Goal: Information Seeking & Learning: Learn about a topic

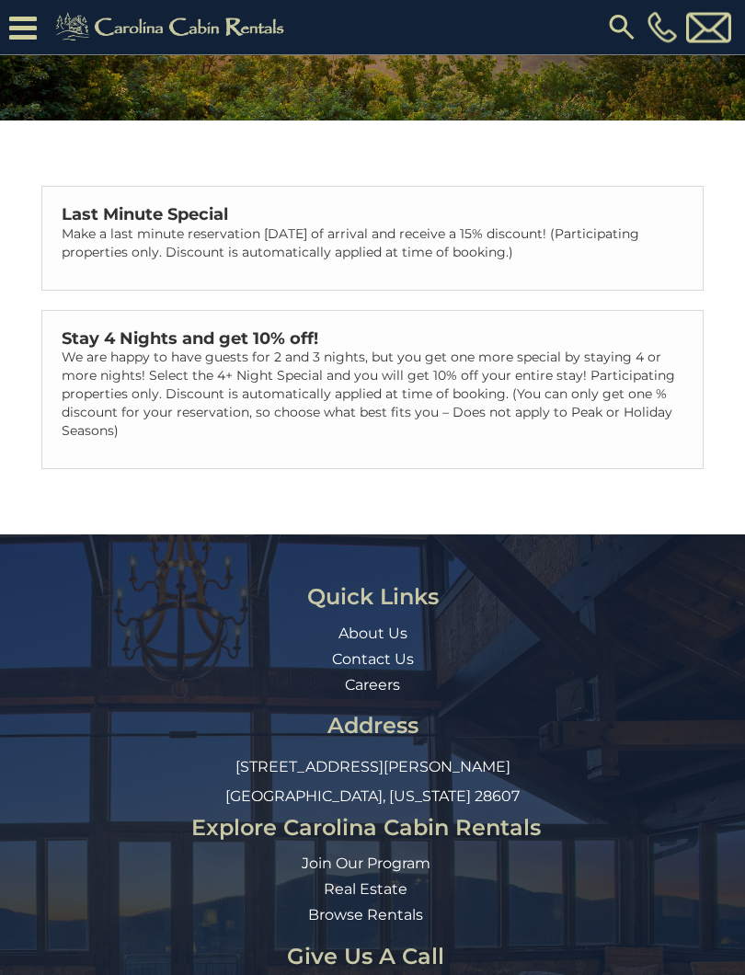
scroll to position [264, 0]
click at [510, 376] on p "We are happy to have guests for 2 and 3 nights, but you get one more special by…" at bounding box center [373, 394] width 622 height 92
click at [241, 419] on p "We are happy to have guests for 2 and 3 nights, but you get one more special by…" at bounding box center [373, 394] width 622 height 92
click at [488, 827] on h3 "Explore Carolina Cabin Rentals" at bounding box center [366, 828] width 676 height 24
click at [27, 23] on icon at bounding box center [23, 28] width 28 height 32
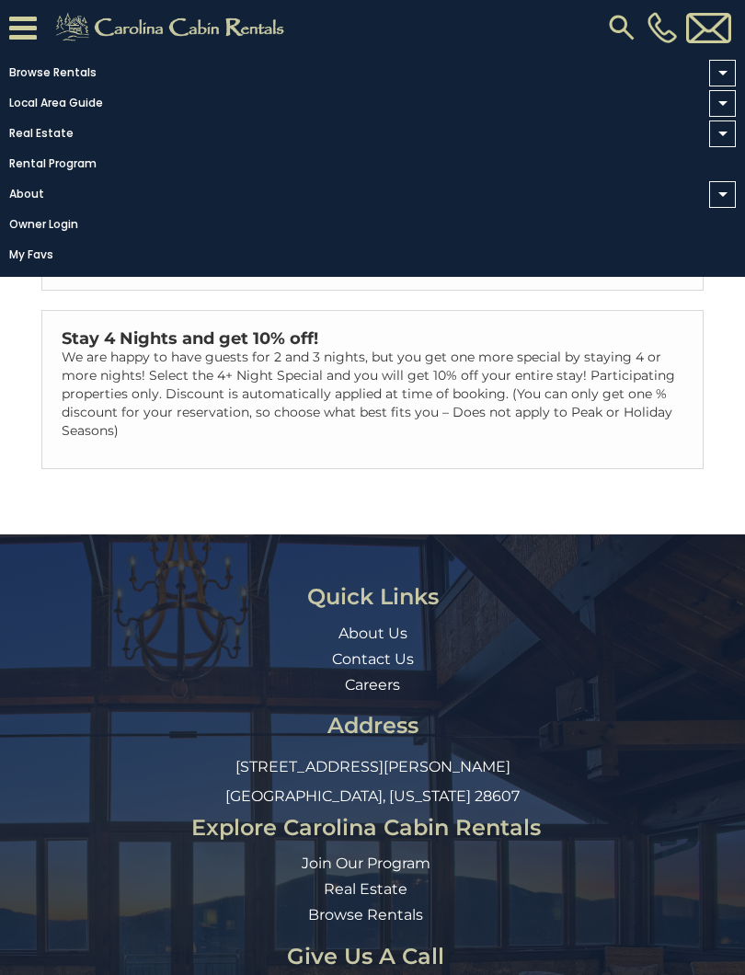
click at [55, 98] on link "Local Area Guide" at bounding box center [368, 103] width 736 height 26
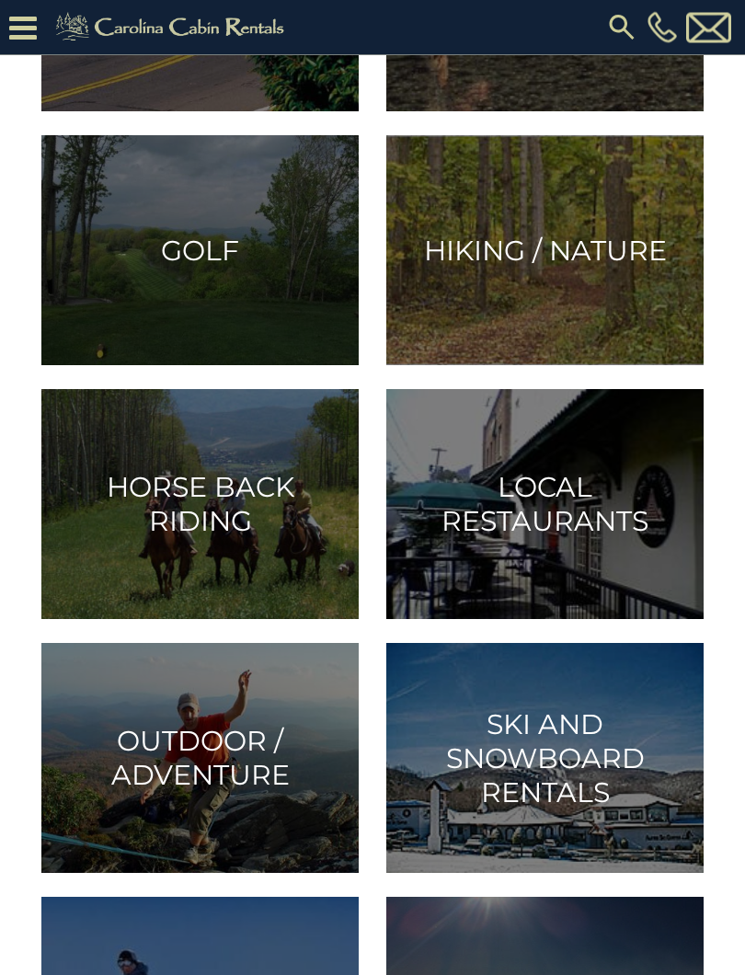
scroll to position [966, 0]
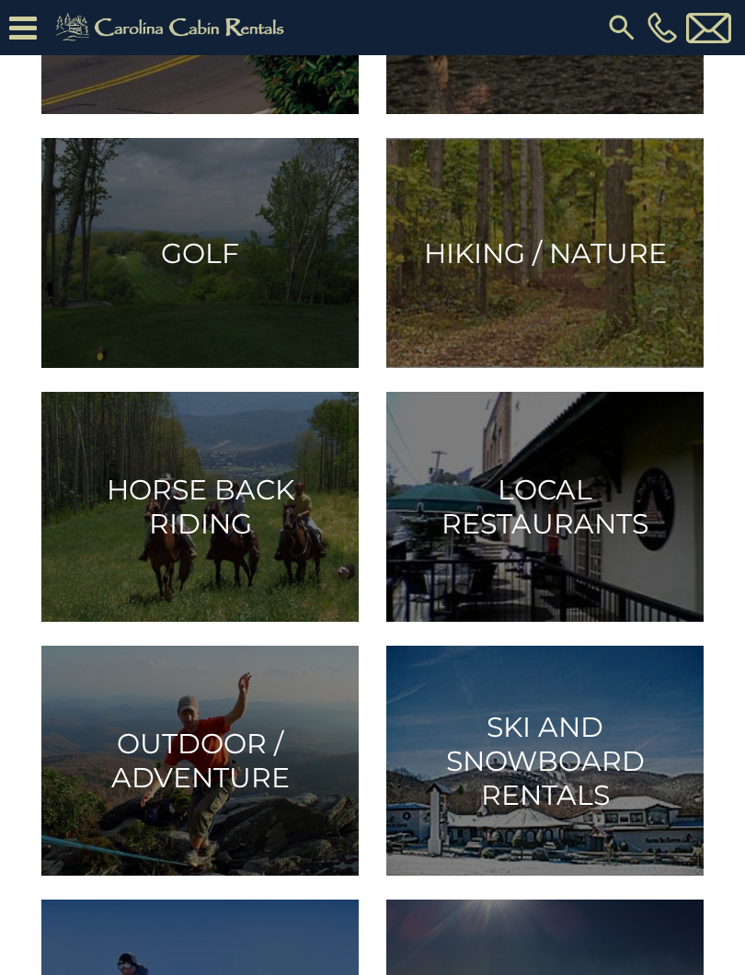
click at [192, 531] on h3 "Horse Back Riding" at bounding box center [200, 507] width 285 height 68
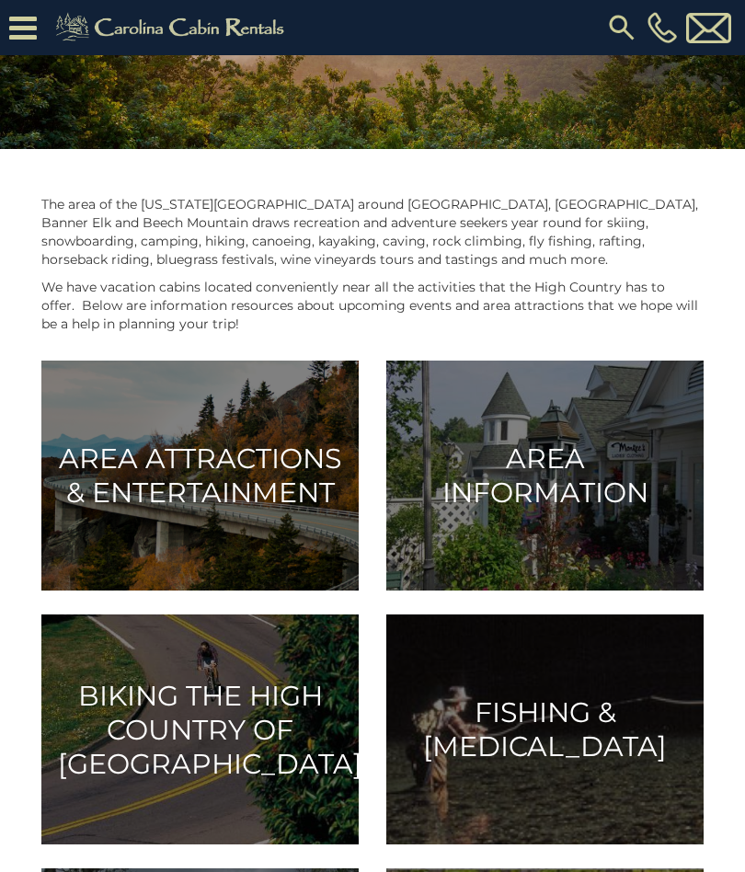
scroll to position [235, 0]
